Goal: Check status: Check status

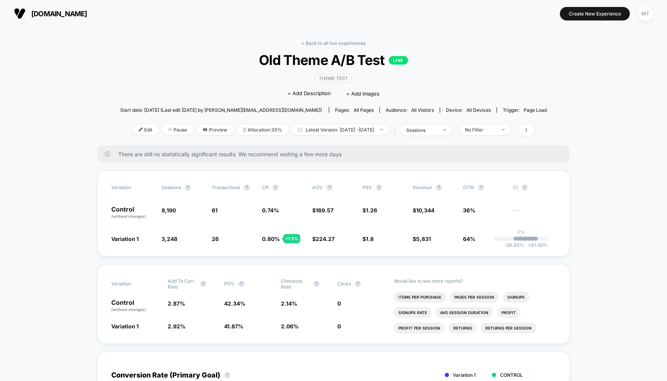
click at [345, 126] on span "Latest Version: [DATE] - [DATE]" at bounding box center [340, 129] width 97 height 10
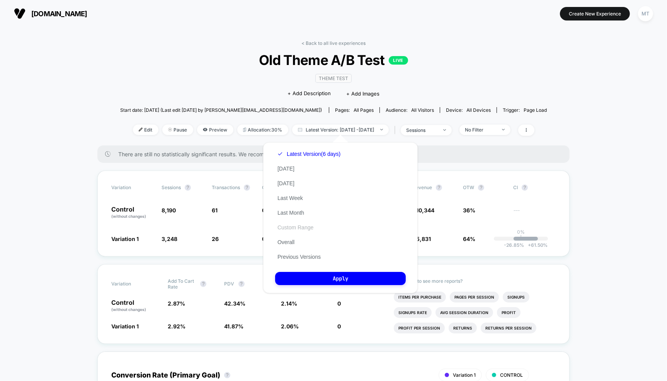
click at [304, 225] on button "Custom Range" at bounding box center [295, 227] width 41 height 7
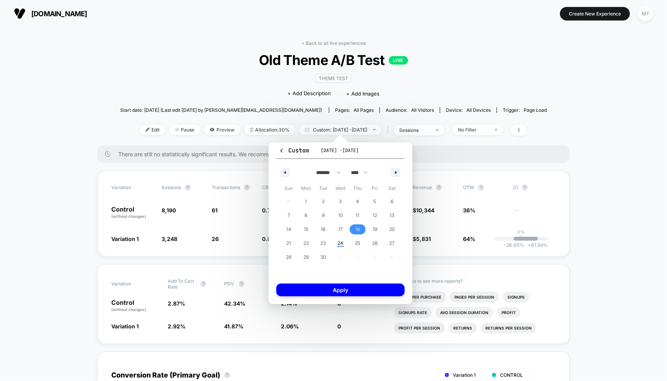
click at [359, 228] on span "18" at bounding box center [358, 229] width 5 height 14
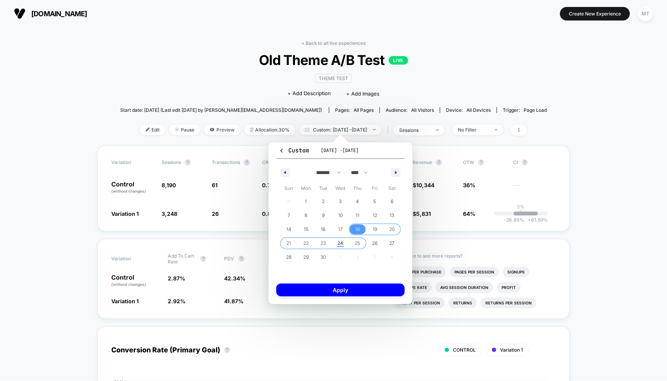
click at [356, 241] on span "25" at bounding box center [357, 243] width 5 height 14
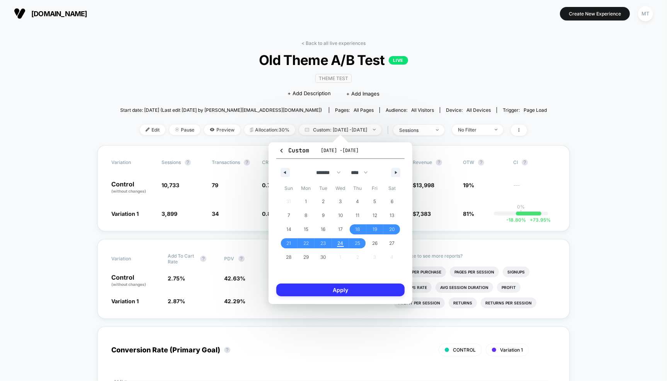
click at [355, 288] on button "Apply" at bounding box center [340, 289] width 128 height 13
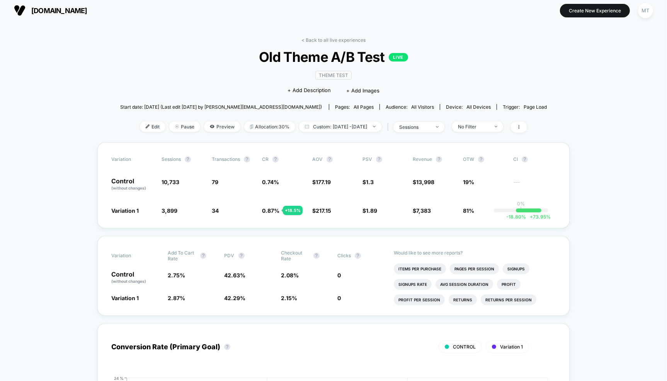
scroll to position [2, 0]
